Goal: Check status: Check status

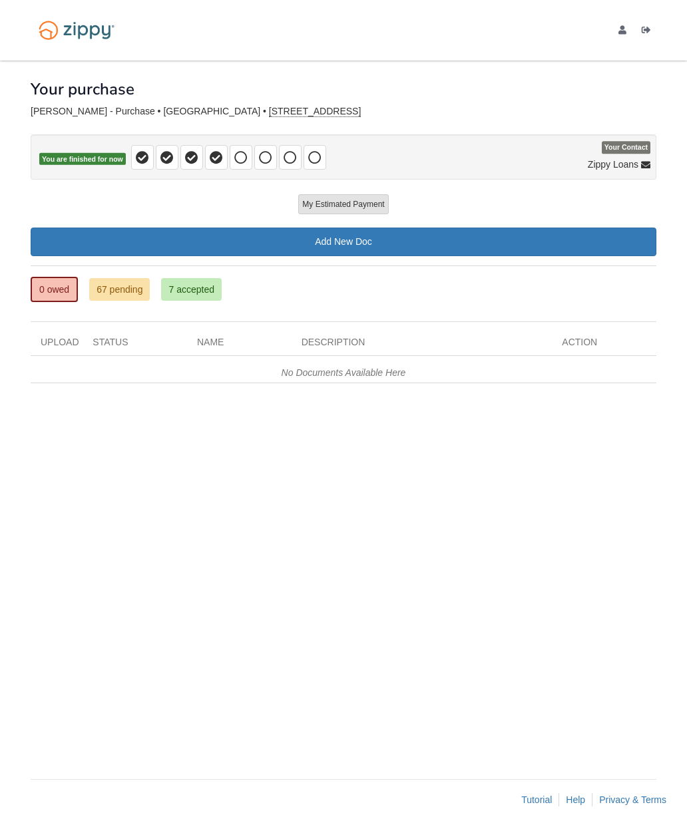
click at [71, 291] on link "0 owed" at bounding box center [54, 289] width 47 height 25
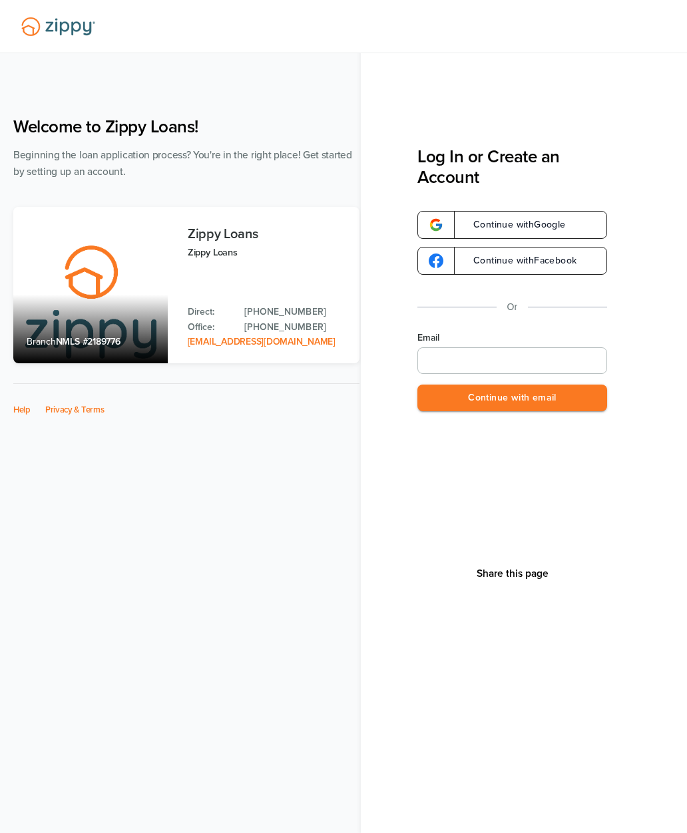
type input "**********"
click at [577, 397] on button "Continue with email" at bounding box center [512, 398] width 190 height 27
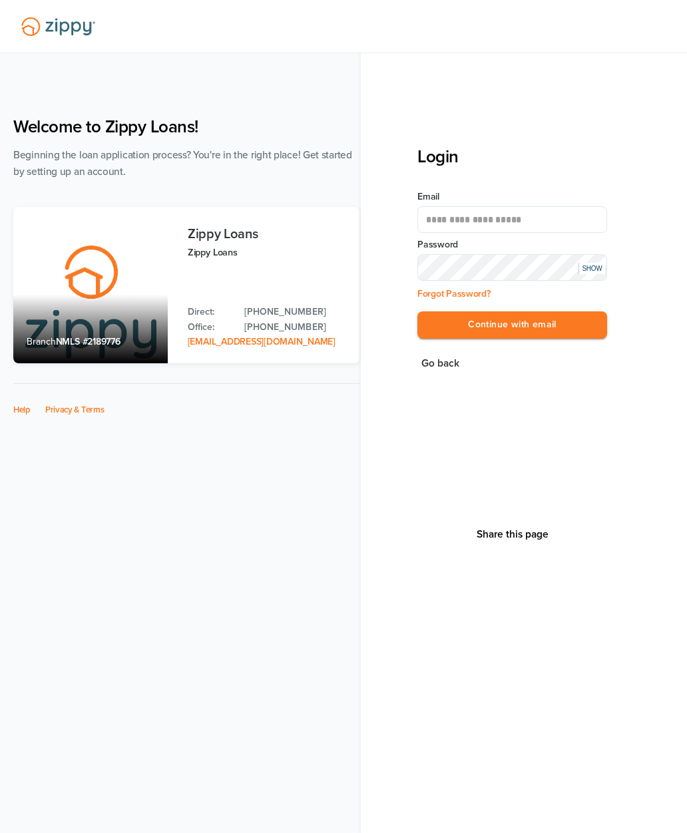
click at [566, 321] on button "Continue with email" at bounding box center [512, 324] width 190 height 27
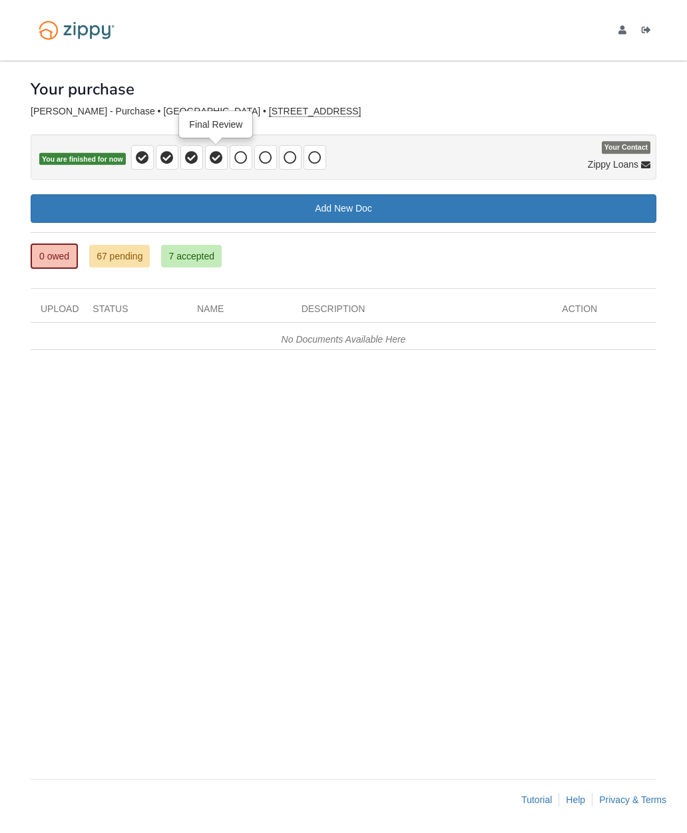
click at [218, 164] on icon at bounding box center [216, 157] width 13 height 13
click at [246, 162] on icon at bounding box center [240, 157] width 13 height 13
click at [239, 166] on span at bounding box center [241, 157] width 23 height 25
click at [225, 166] on span at bounding box center [216, 157] width 23 height 25
click at [130, 258] on link "67 pending" at bounding box center [119, 256] width 61 height 23
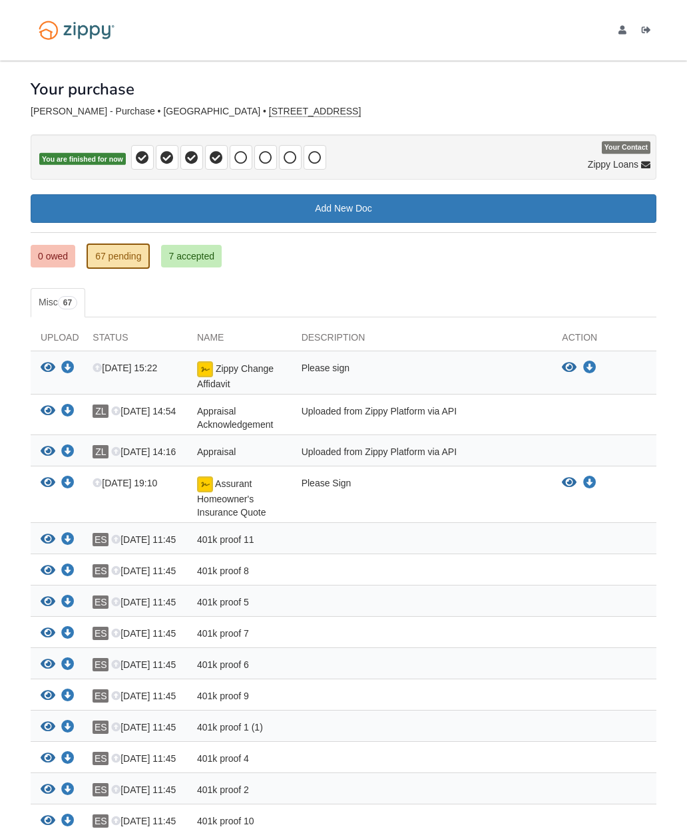
click at [213, 256] on link "7 accepted" at bounding box center [191, 256] width 61 height 23
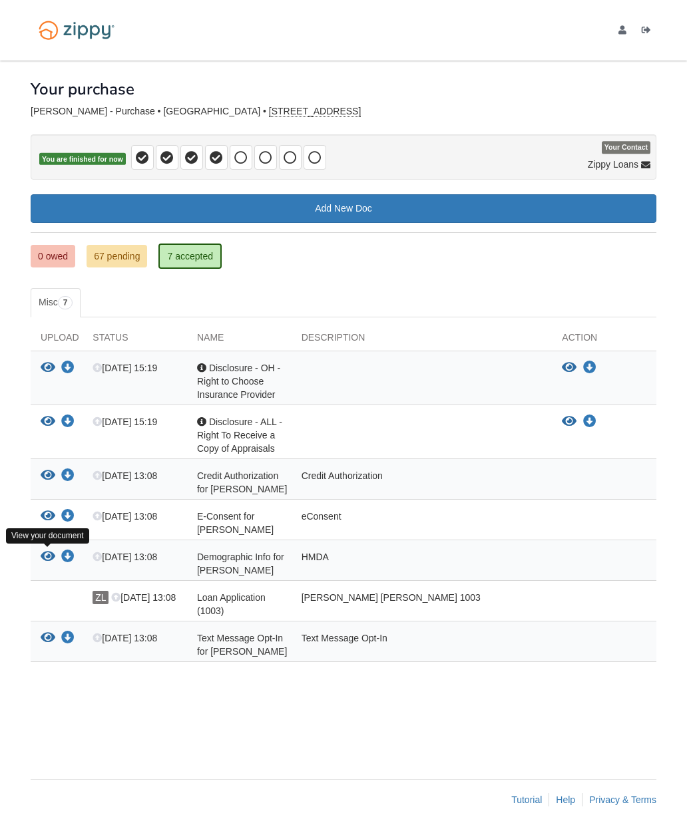
click at [52, 556] on icon "View Demographic Info for Ethan Warren Seip" at bounding box center [48, 556] width 15 height 13
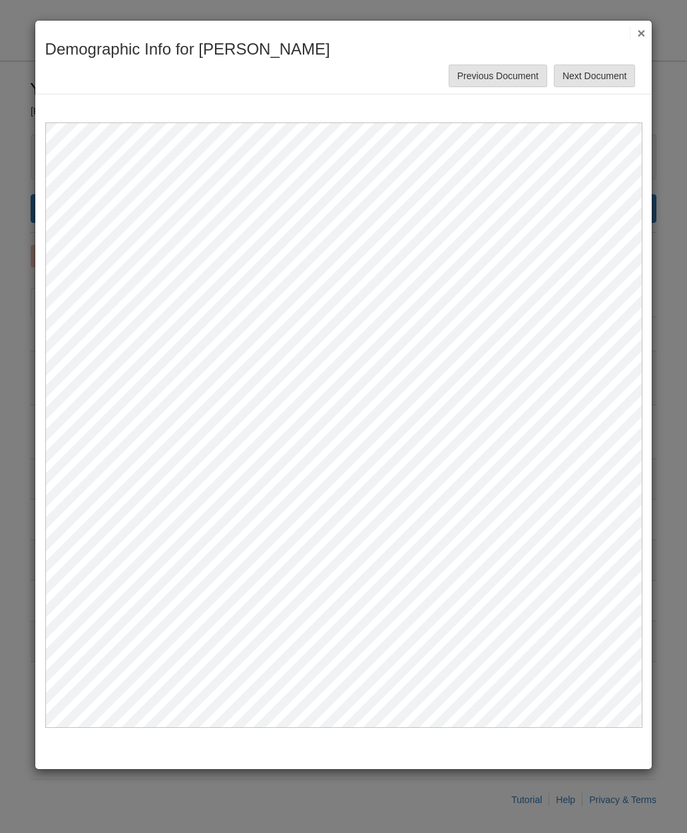
click at [644, 34] on button "×" at bounding box center [637, 33] width 15 height 14
